Goal: Task Accomplishment & Management: Complete application form

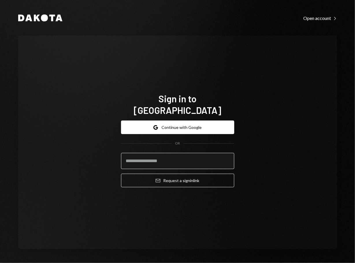
drag, startPoint x: 0, startPoint y: 0, endPoint x: 147, endPoint y: 151, distance: 210.6
click at [147, 153] on input "email" at bounding box center [177, 161] width 113 height 16
type input "**********"
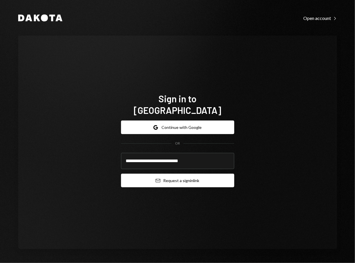
click at [168, 174] on button "Email Request a sign in link" at bounding box center [177, 181] width 113 height 14
